Goal: Task Accomplishment & Management: Manage account settings

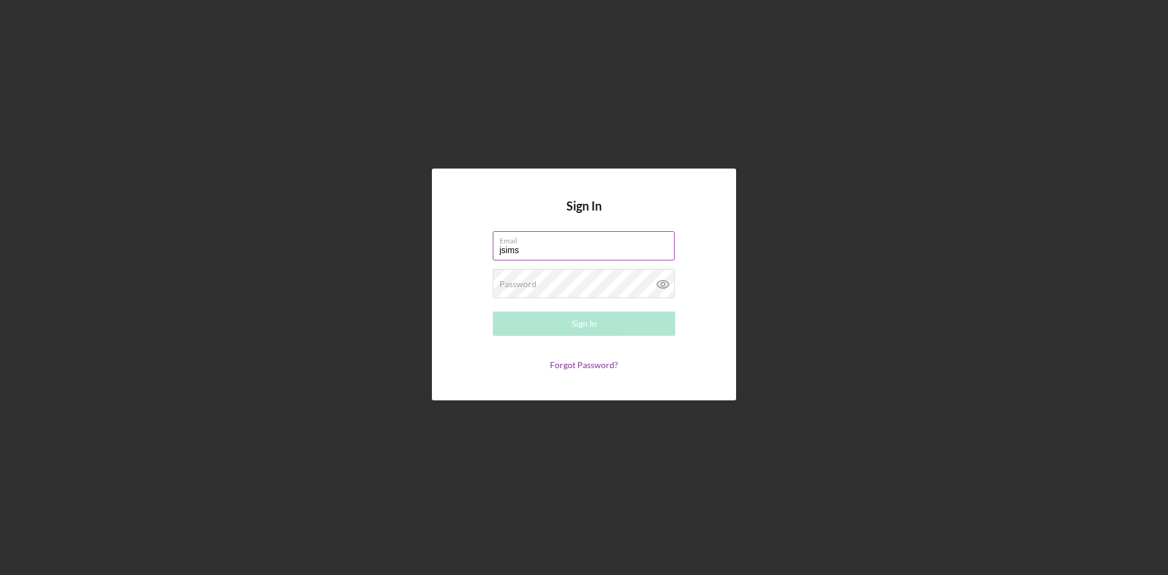
type input "[EMAIL_ADDRESS][DOMAIN_NAME]"
click at [493, 311] on button "Sign In" at bounding box center [584, 323] width 182 height 24
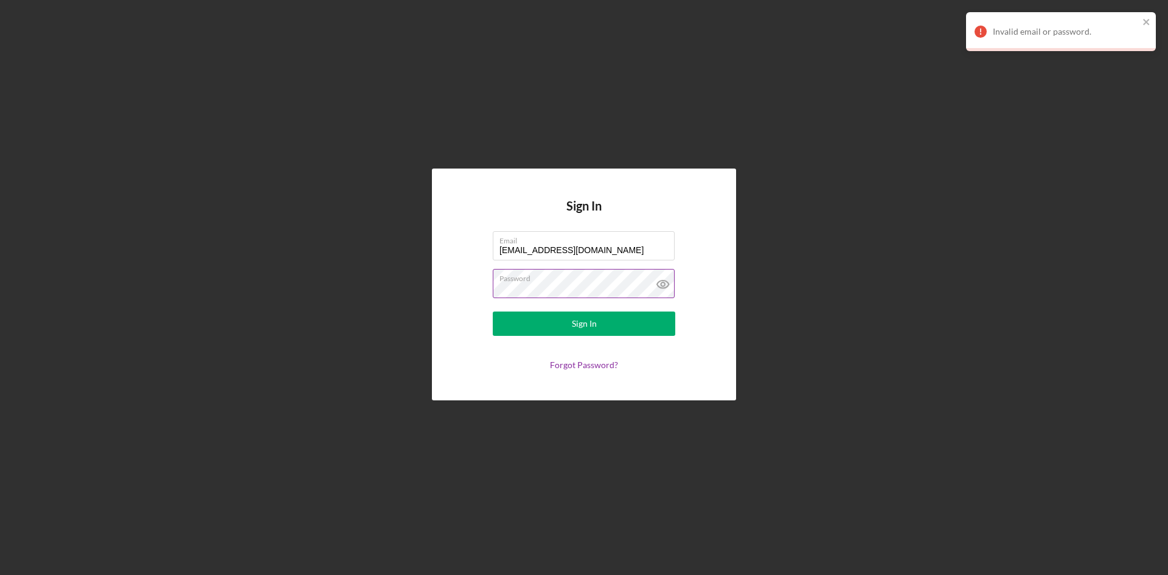
click at [667, 278] on icon at bounding box center [663, 284] width 30 height 30
click at [493, 311] on button "Sign In" at bounding box center [584, 323] width 182 height 24
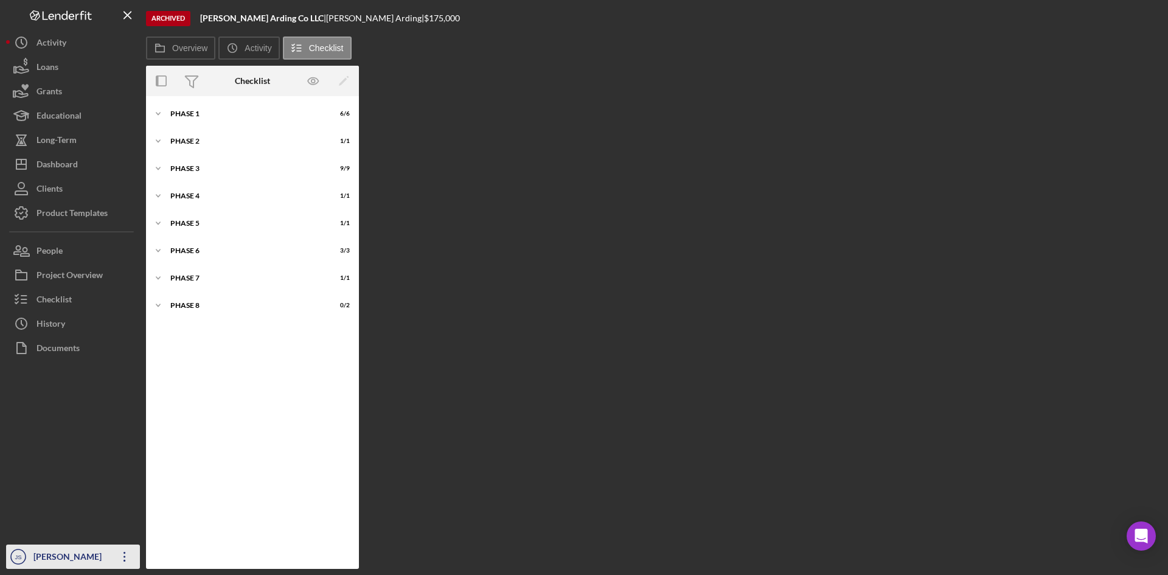
click at [120, 555] on icon "Icon/Overflow" at bounding box center [124, 556] width 30 height 30
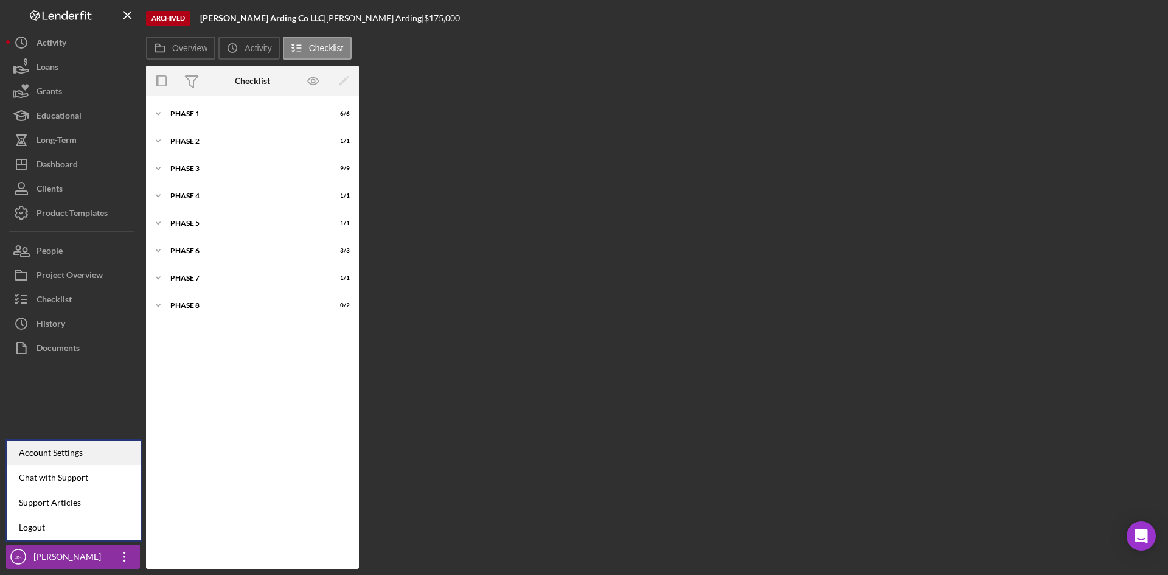
click at [75, 450] on div "Account Settings" at bounding box center [74, 452] width 134 height 25
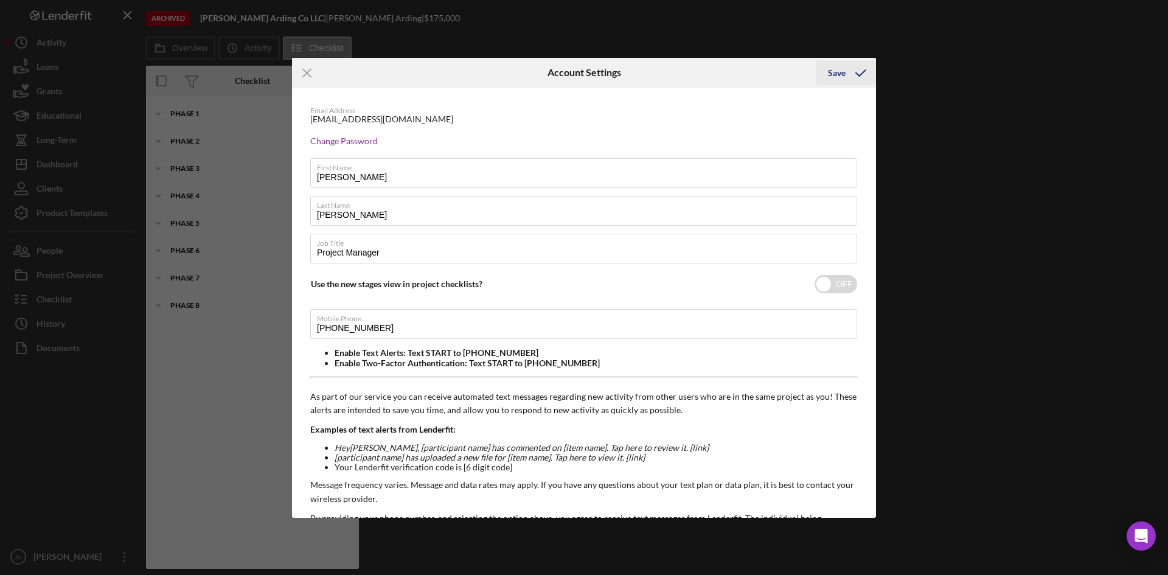
click at [838, 70] on div "Save" at bounding box center [837, 73] width 18 height 24
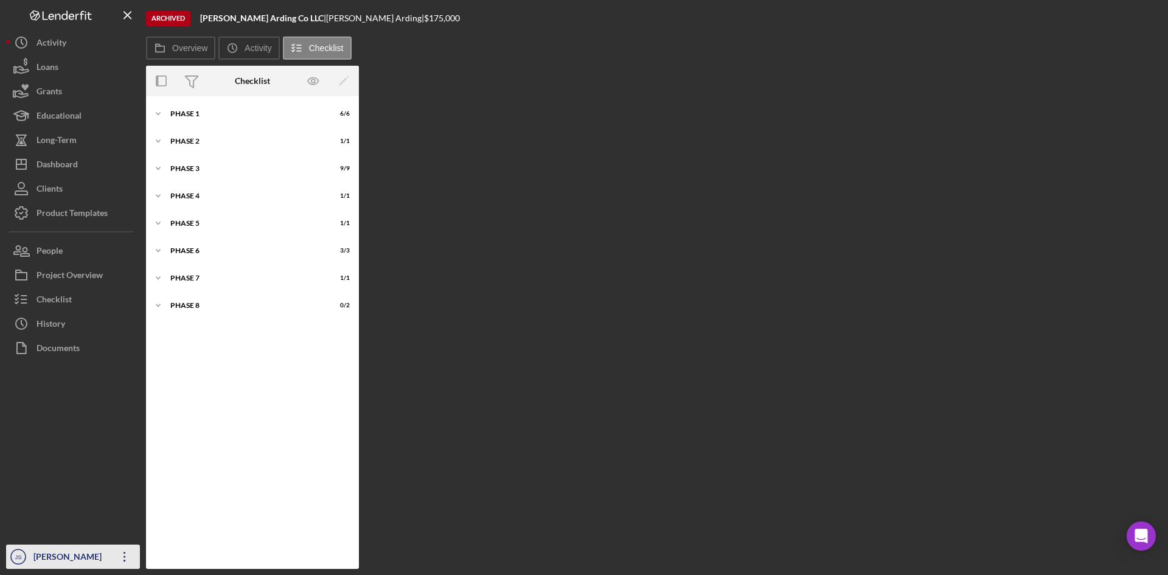
click at [125, 557] on icon "button" at bounding box center [124, 557] width 2 height 10
click at [60, 405] on div at bounding box center [73, 452] width 134 height 184
click at [121, 560] on icon "Icon/Overflow" at bounding box center [124, 556] width 30 height 30
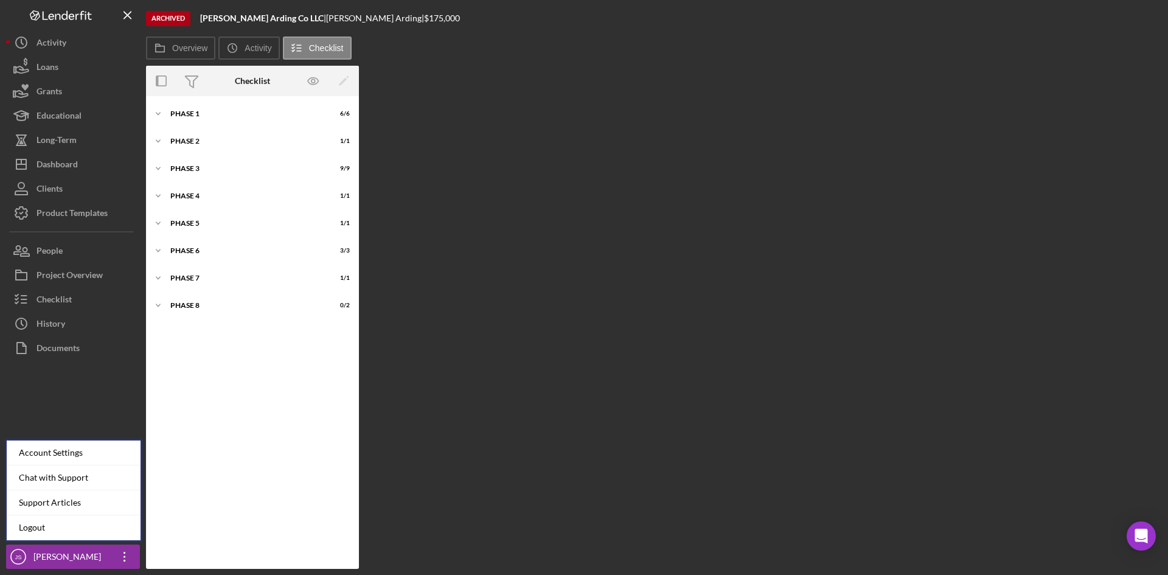
click at [75, 403] on div at bounding box center [73, 452] width 134 height 184
